Goal: Participate in discussion: Engage in conversation with other users on a specific topic

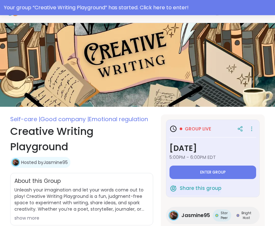
scroll to position [18, 0]
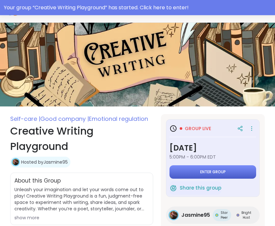
click at [223, 170] on span "Enter group" at bounding box center [213, 172] width 26 height 5
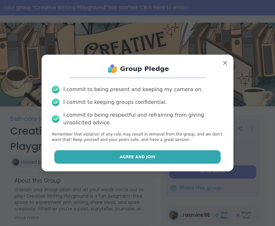
click at [182, 164] on button "Agree and Join" at bounding box center [137, 156] width 167 height 13
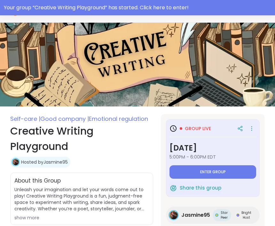
type textarea "*"
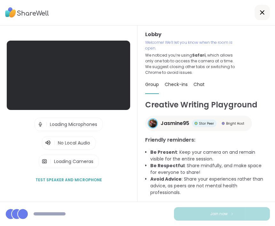
scroll to position [21, 0]
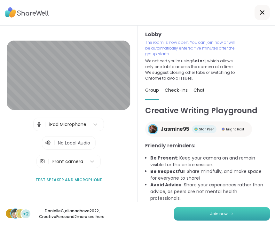
click at [219, 212] on span "Join now" at bounding box center [219, 214] width 18 height 6
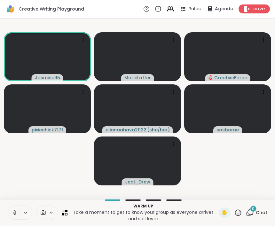
click at [15, 210] on button at bounding box center [14, 212] width 12 height 13
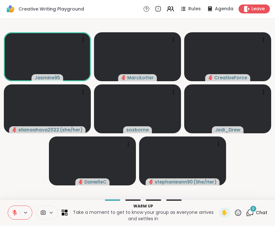
click at [15, 216] on button at bounding box center [14, 212] width 12 height 13
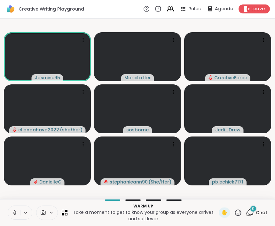
click at [15, 214] on icon at bounding box center [15, 213] width 6 height 6
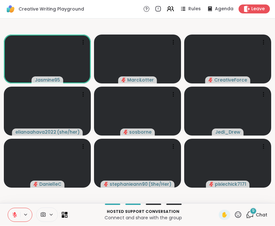
click at [235, 218] on icon at bounding box center [238, 215] width 8 height 8
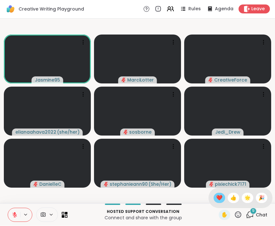
click at [222, 201] on div "❤️" at bounding box center [220, 198] width 12 height 10
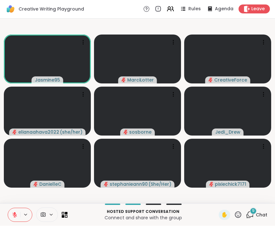
click at [13, 218] on icon at bounding box center [15, 215] width 6 height 6
click at [16, 215] on icon at bounding box center [15, 215] width 6 height 6
click at [237, 216] on icon at bounding box center [238, 215] width 8 height 8
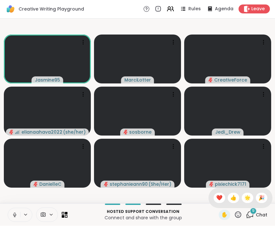
click at [219, 198] on span "❤️" at bounding box center [219, 198] width 6 height 8
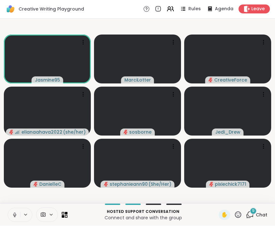
click at [15, 216] on icon at bounding box center [15, 215] width 6 height 6
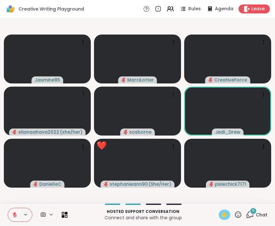
click at [230, 217] on div "✋" at bounding box center [225, 215] width 12 height 10
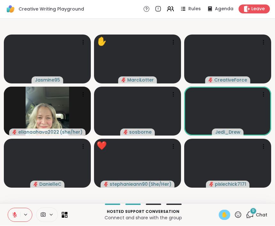
click at [230, 216] on div "✋" at bounding box center [225, 215] width 12 height 10
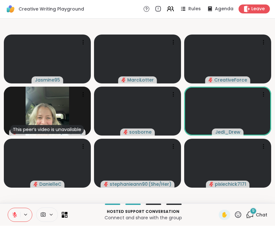
click at [242, 215] on icon at bounding box center [238, 215] width 8 height 8
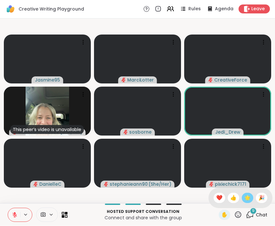
click at [247, 202] on div "🌟" at bounding box center [248, 198] width 12 height 10
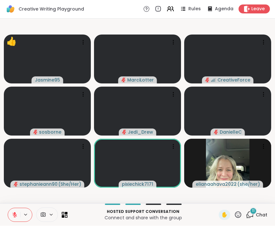
click at [14, 216] on icon at bounding box center [15, 215] width 6 height 6
click at [256, 208] on div "11" at bounding box center [253, 211] width 7 height 7
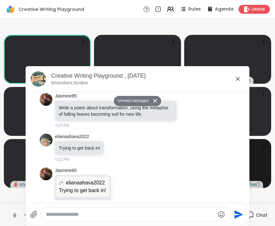
scroll to position [438, 0]
click at [19, 216] on button at bounding box center [14, 215] width 12 height 13
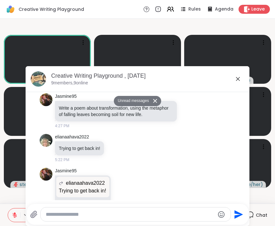
click at [240, 77] on icon at bounding box center [238, 79] width 4 height 4
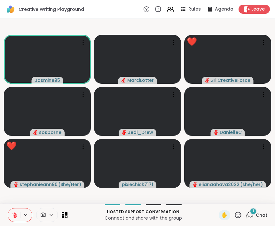
click at [240, 217] on icon at bounding box center [238, 215] width 8 height 8
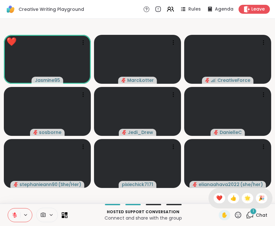
click at [218, 196] on span "❤️" at bounding box center [219, 198] width 6 height 8
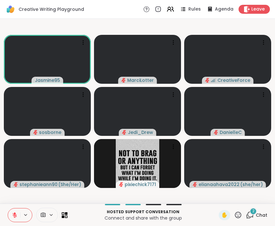
click at [15, 217] on icon at bounding box center [15, 215] width 6 height 6
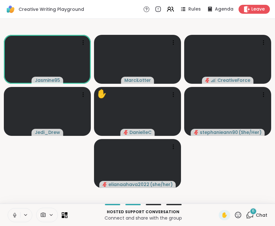
click at [15, 216] on icon at bounding box center [15, 214] width 2 height 3
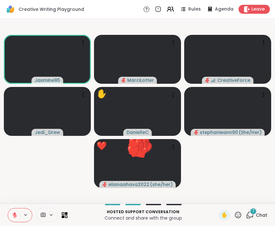
click at [239, 214] on icon at bounding box center [238, 215] width 6 height 6
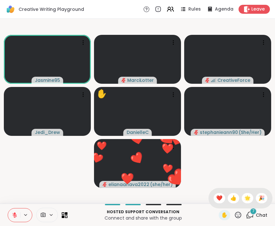
click at [222, 200] on div "❤️" at bounding box center [220, 198] width 12 height 10
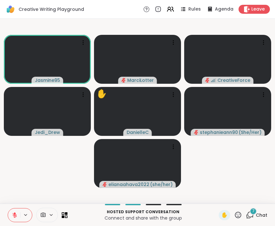
click at [235, 215] on icon at bounding box center [238, 215] width 6 height 6
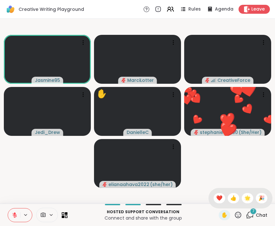
click at [219, 200] on span "❤️" at bounding box center [219, 198] width 6 height 8
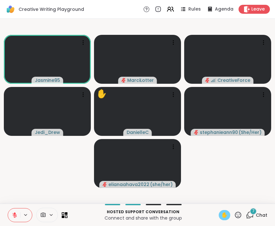
click at [226, 215] on span "✋" at bounding box center [224, 215] width 6 height 8
click at [16, 215] on icon at bounding box center [15, 215] width 6 height 6
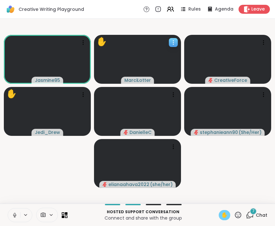
click at [102, 44] on div "✋" at bounding box center [102, 42] width 10 height 12
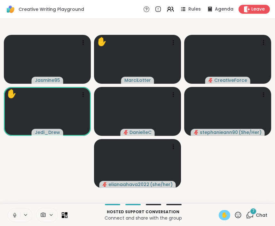
click at [226, 218] on span "✋" at bounding box center [224, 215] width 6 height 8
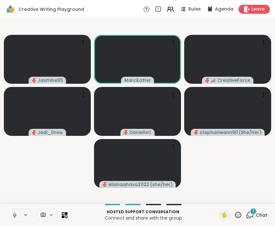
click at [16, 216] on icon at bounding box center [15, 215] width 6 height 6
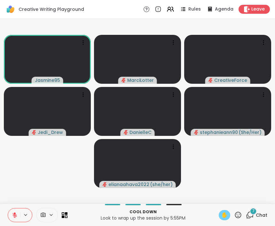
click at [226, 214] on span "✋" at bounding box center [224, 215] width 6 height 8
click at [227, 217] on span "✋" at bounding box center [224, 215] width 6 height 8
click at [14, 215] on icon at bounding box center [14, 215] width 4 height 4
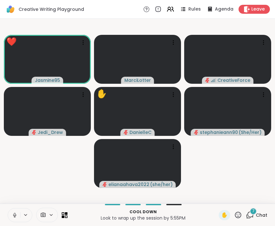
click at [15, 214] on icon at bounding box center [15, 215] width 6 height 6
click at [18, 216] on button at bounding box center [14, 215] width 12 height 13
click at [19, 215] on button at bounding box center [14, 215] width 12 height 13
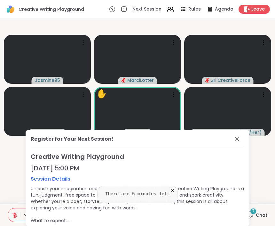
click at [239, 138] on icon at bounding box center [237, 139] width 4 height 4
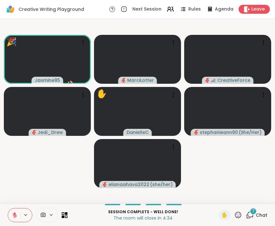
click at [239, 216] on icon at bounding box center [238, 215] width 6 height 6
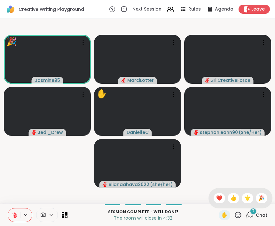
click at [220, 199] on span "❤️" at bounding box center [219, 198] width 6 height 8
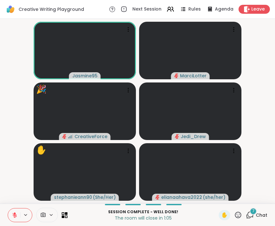
click at [240, 215] on icon at bounding box center [238, 215] width 8 height 8
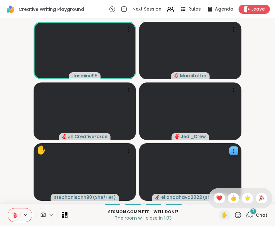
click at [219, 198] on span "❤️" at bounding box center [219, 198] width 6 height 8
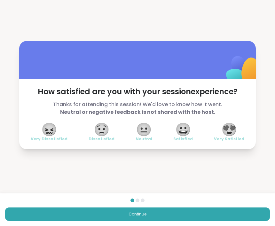
click at [232, 132] on span "😍" at bounding box center [229, 130] width 16 height 12
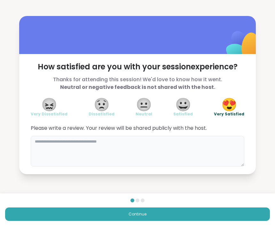
click at [223, 148] on textarea at bounding box center [138, 151] width 214 height 31
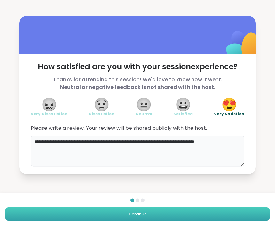
type textarea "**********"
click at [253, 214] on button "Continue" at bounding box center [137, 214] width 265 height 13
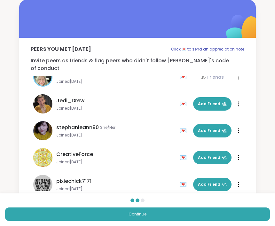
scroll to position [100, 0]
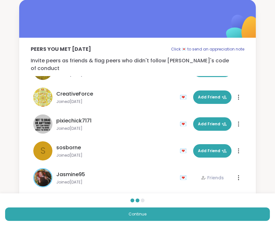
drag, startPoint x: 167, startPoint y: 120, endPoint x: 169, endPoint y: 200, distance: 80.0
click at [169, 200] on div "Peers you met [DATE] Click 💌 to send an appreciation note Invite peers as frien…" at bounding box center [137, 102] width 275 height 204
click at [164, 126] on span "Joined [DATE]" at bounding box center [116, 128] width 120 height 5
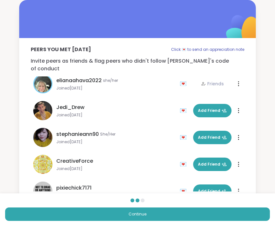
drag, startPoint x: 148, startPoint y: 91, endPoint x: 156, endPoint y: 55, distance: 37.2
click at [156, 52] on div "Peers you met [DATE] Click 💌 to send an appreciation note Invite peers as frien…" at bounding box center [137, 118] width 237 height 161
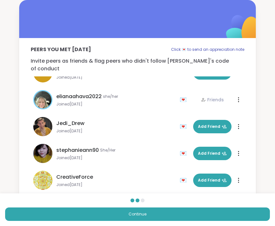
click at [147, 140] on div "stephanieann90 She/Her Joined [DATE] 💌 Add Friend 💌 Add Friend" at bounding box center [138, 153] width 214 height 27
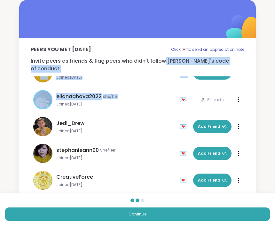
drag, startPoint x: 161, startPoint y: 88, endPoint x: 165, endPoint y: 61, distance: 26.8
click at [165, 62] on div "Peers you met [DATE] Click 💌 to send an appreciation note Invite peers as frien…" at bounding box center [137, 118] width 237 height 161
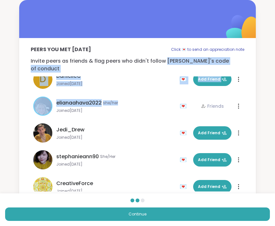
click at [165, 61] on p "Invite peers as friends & flag peers who didn't follow [PERSON_NAME]'s code of …" at bounding box center [138, 64] width 214 height 15
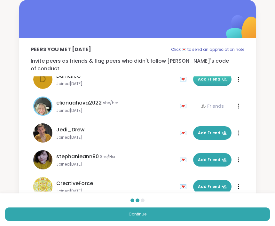
click at [210, 76] on span "Add Friend" at bounding box center [212, 79] width 29 height 6
click at [186, 74] on div "💌" at bounding box center [185, 79] width 10 height 10
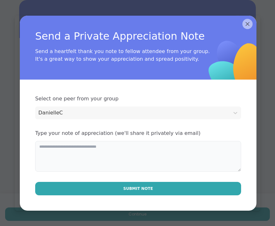
click at [127, 156] on textarea at bounding box center [138, 156] width 206 height 31
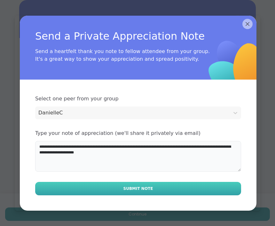
type textarea "**********"
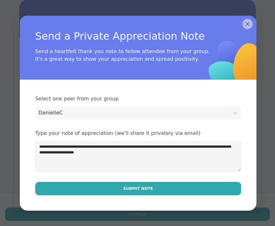
click at [140, 187] on span "Submit Note" at bounding box center [138, 189] width 30 height 6
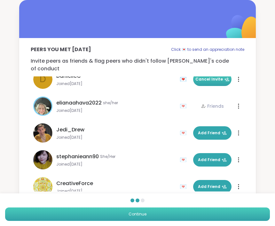
click at [248, 214] on button "Continue" at bounding box center [137, 214] width 265 height 13
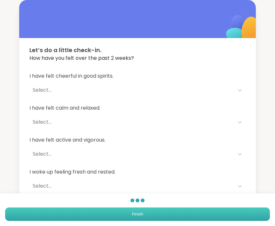
click at [248, 214] on button "Finish" at bounding box center [137, 214] width 265 height 13
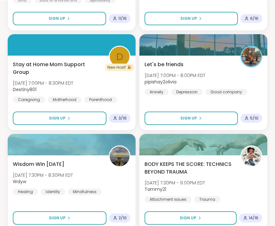
scroll to position [406, 0]
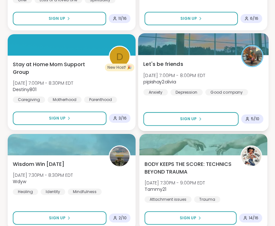
click at [240, 47] on div at bounding box center [203, 44] width 131 height 22
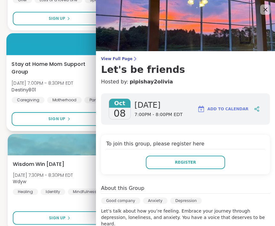
click at [127, 59] on span "View Full Page" at bounding box center [185, 58] width 169 height 5
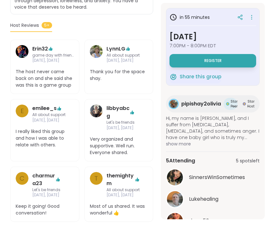
scroll to position [183, 0]
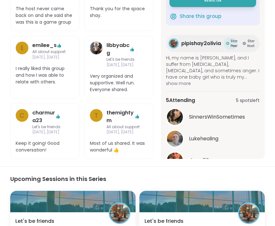
scroll to position [246, 0]
click at [229, 108] on div "SinnersWinSometimes Lukehealing dawn50 t tucci0915 New Member! 🎉 New! 🎉 pipisha…" at bounding box center [213, 165] width 94 height 115
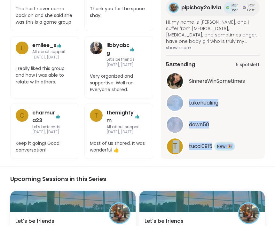
scroll to position [53, 0]
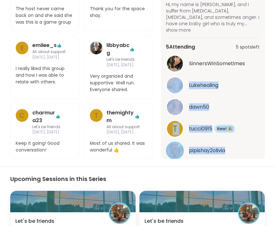
drag, startPoint x: 229, startPoint y: 108, endPoint x: 227, endPoint y: 167, distance: 58.2
click at [227, 167] on div "Good company | Anxiety | [MEDICAL_DATA] Let's be friends Hosted by pipishay2oli…" at bounding box center [137, 97] width 275 height 635
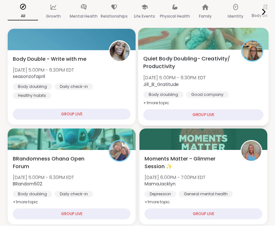
scroll to position [112, 0]
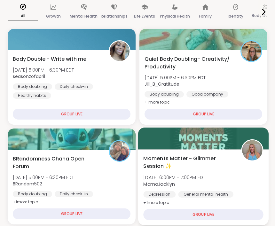
click at [178, 147] on div at bounding box center [203, 139] width 131 height 22
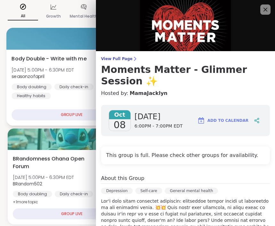
click at [119, 60] on span "View Full Page" at bounding box center [185, 58] width 169 height 5
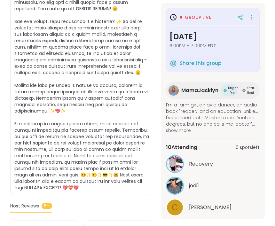
scroll to position [248, 0]
click at [212, 226] on button "See All" at bounding box center [213, 224] width 14 height 7
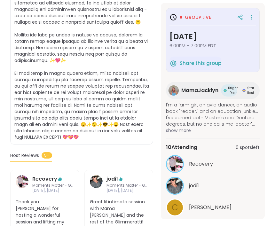
scroll to position [298, 0]
drag, startPoint x: 233, startPoint y: 170, endPoint x: 237, endPoint y: 225, distance: 54.6
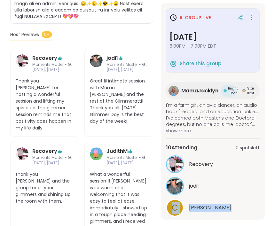
scroll to position [432, 0]
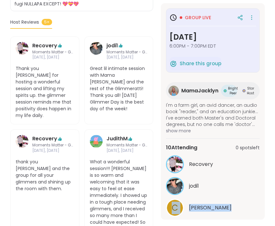
drag, startPoint x: 227, startPoint y: 183, endPoint x: 234, endPoint y: 226, distance: 42.8
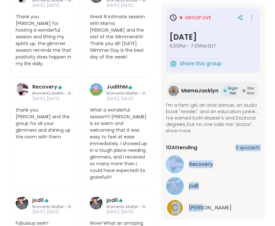
scroll to position [492, 0]
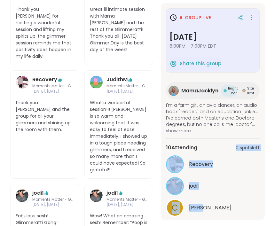
drag, startPoint x: 225, startPoint y: 147, endPoint x: 225, endPoint y: 218, distance: 70.1
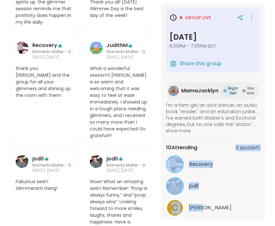
scroll to position [525, 0]
click at [238, 226] on div "Dug" at bounding box center [224, 230] width 71 height 8
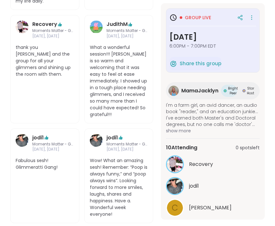
click at [209, 144] on div "10 Attending 0 spots left" at bounding box center [213, 148] width 94 height 8
click at [224, 161] on div "Recovery" at bounding box center [224, 165] width 71 height 8
click at [247, 161] on div "Recovery" at bounding box center [224, 165] width 71 height 8
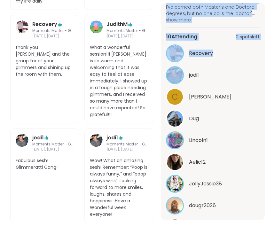
scroll to position [149, 0]
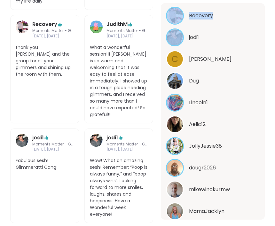
drag, startPoint x: 257, startPoint y: 148, endPoint x: 254, endPoint y: 221, distance: 73.3
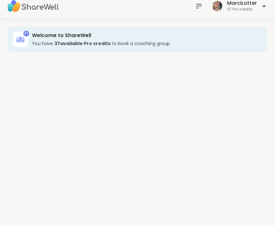
scroll to position [7, 0]
